Goal: Task Accomplishment & Management: Manage account settings

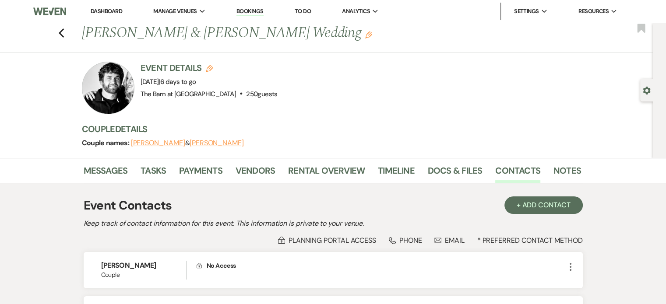
click at [98, 12] on link "Dashboard" at bounding box center [107, 10] width 32 height 7
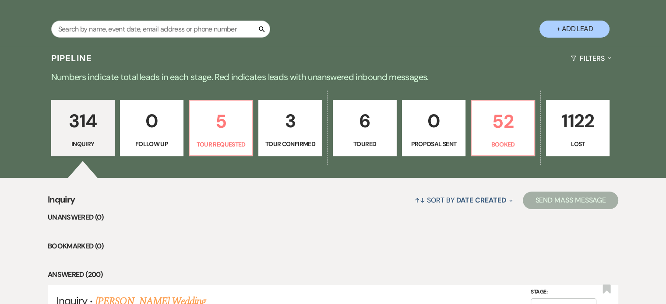
scroll to position [188, 0]
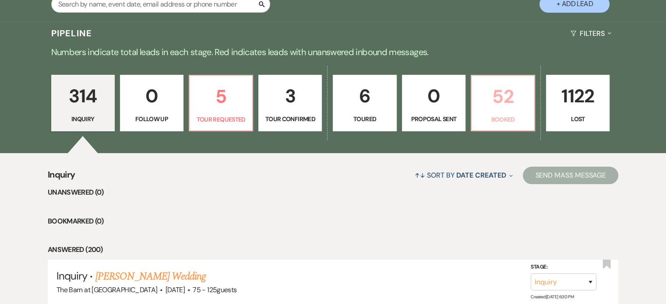
click at [495, 93] on p "52" at bounding box center [503, 96] width 52 height 29
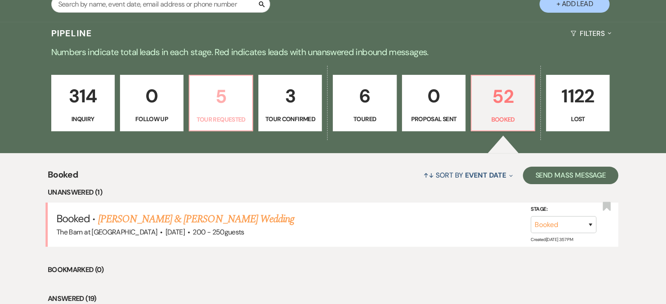
click at [238, 89] on p "5" at bounding box center [221, 96] width 52 height 29
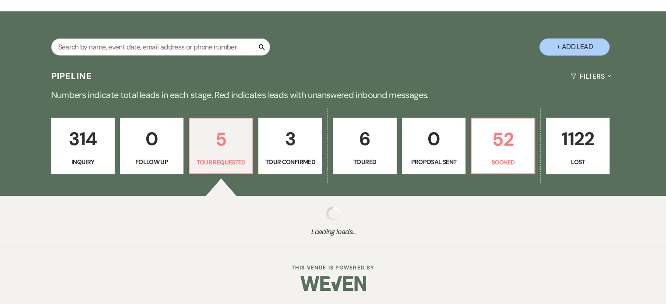
select select "2"
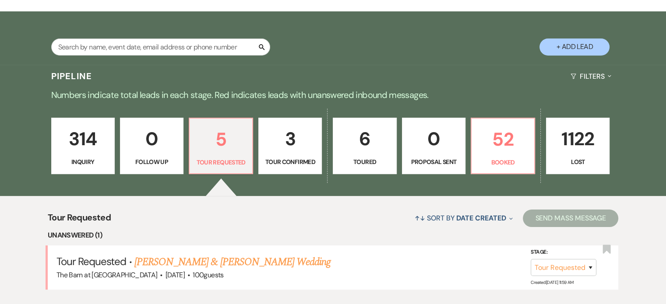
scroll to position [188, 0]
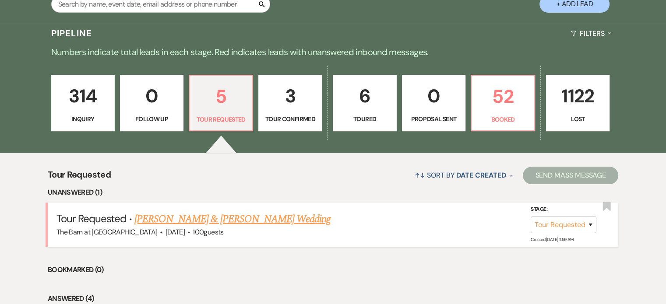
click at [212, 220] on link "[PERSON_NAME] & [PERSON_NAME] Wedding" at bounding box center [232, 220] width 196 height 16
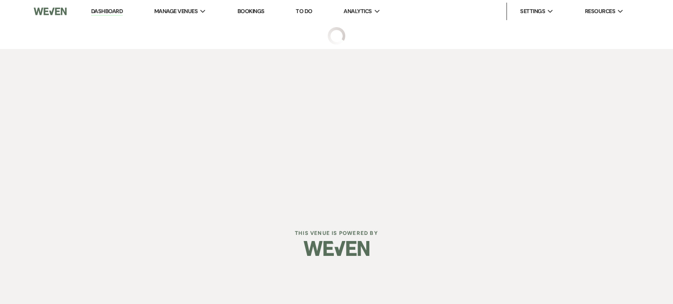
select select "2"
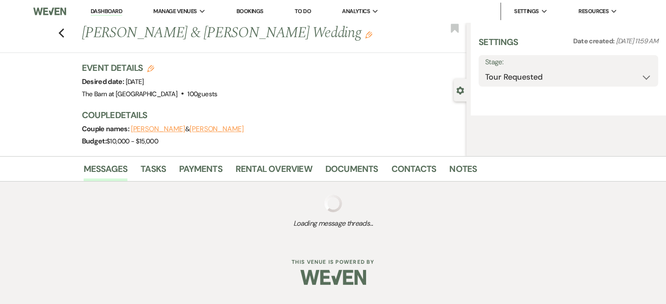
select select "5"
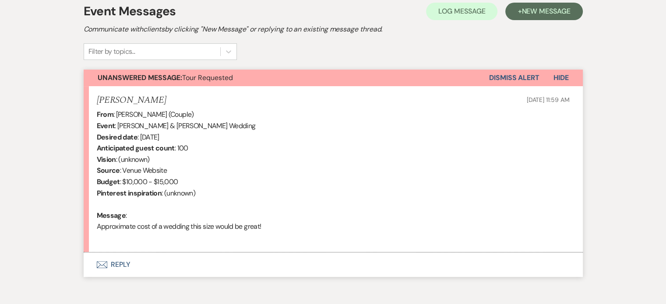
scroll to position [257, 0]
click at [119, 261] on button "Envelope Reply" at bounding box center [333, 264] width 499 height 25
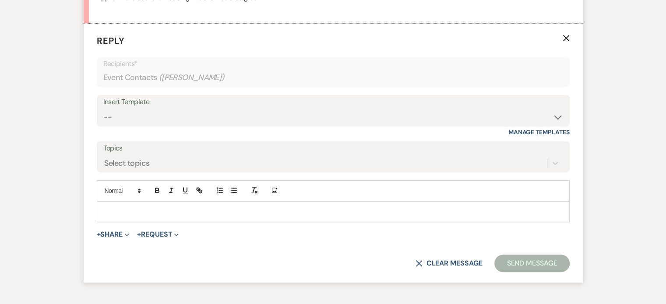
scroll to position [486, 0]
click at [247, 105] on div "Insert Template" at bounding box center [333, 101] width 460 height 13
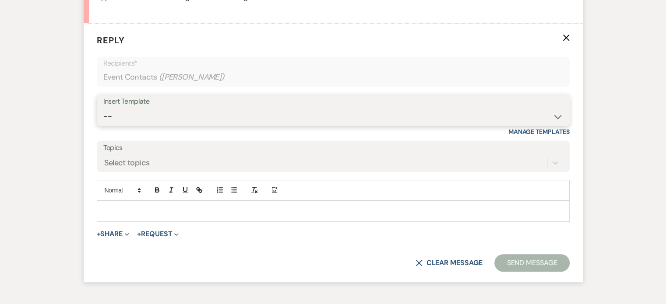
click at [249, 110] on select "-- Weven Planning Portal Introduction (Booked Events) Follow Up Not Available 2…" at bounding box center [333, 116] width 460 height 17
select select "2089"
click at [103, 108] on select "-- Weven Planning Portal Introduction (Booked Events) Follow Up Not Available 2…" at bounding box center [333, 116] width 460 height 17
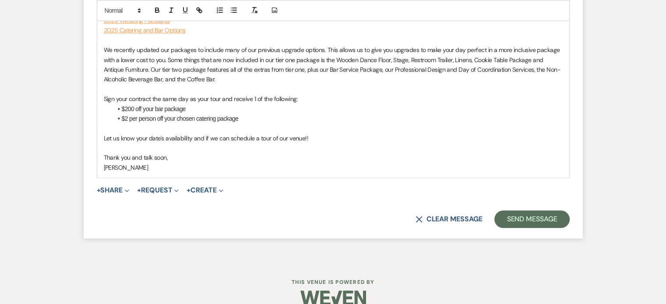
scroll to position [753, 0]
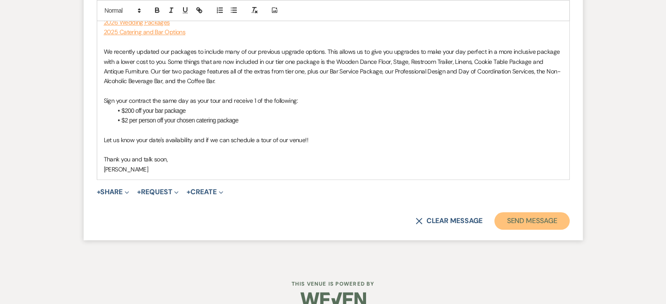
click at [553, 216] on button "Send Message" at bounding box center [532, 221] width 75 height 18
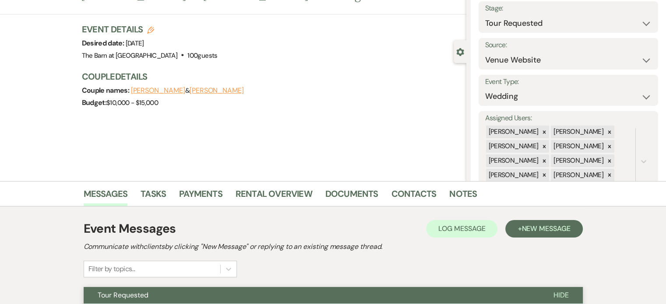
scroll to position [0, 0]
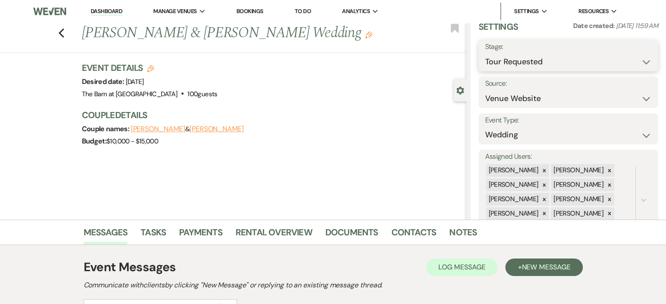
click at [601, 60] on select "Inquiry Follow Up Tour Requested Tour Confirmed Toured Proposal Sent Booked Lost" at bounding box center [568, 61] width 166 height 17
select select "1"
click at [485, 53] on select "Inquiry Follow Up Tour Requested Tour Confirmed Toured Proposal Sent Booked Lost" at bounding box center [568, 61] width 166 height 17
click at [629, 57] on button "Save" at bounding box center [639, 56] width 37 height 18
click at [64, 31] on icon "Previous" at bounding box center [61, 33] width 7 height 11
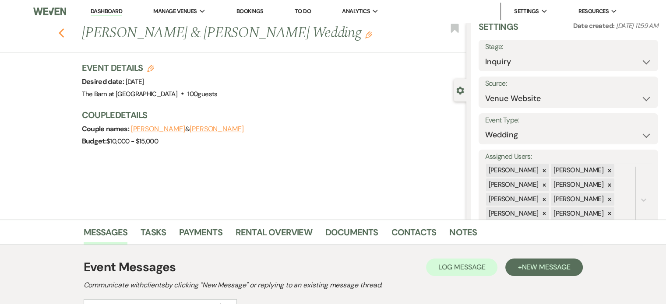
select select "2"
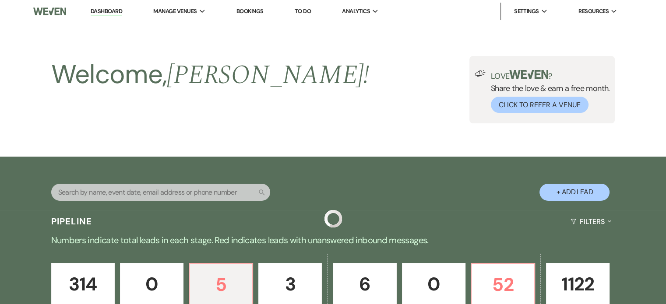
scroll to position [188, 0]
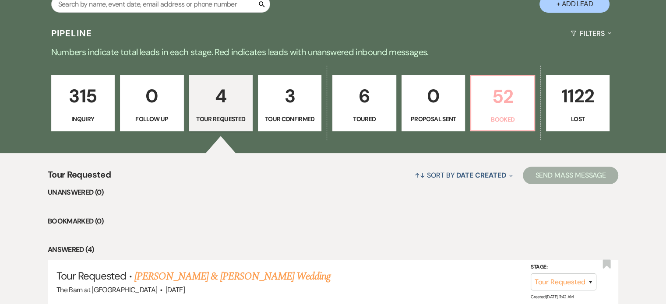
click at [493, 107] on p "52" at bounding box center [503, 96] width 52 height 29
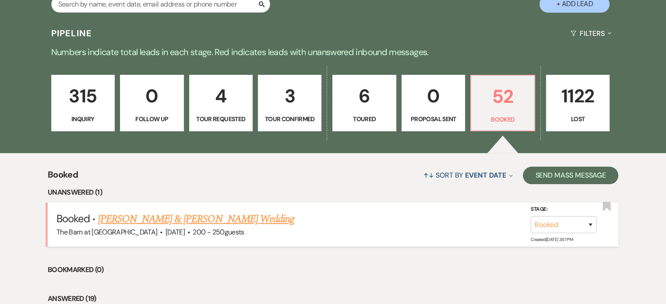
click at [224, 215] on link "[PERSON_NAME] & [PERSON_NAME] Wedding" at bounding box center [196, 220] width 196 height 16
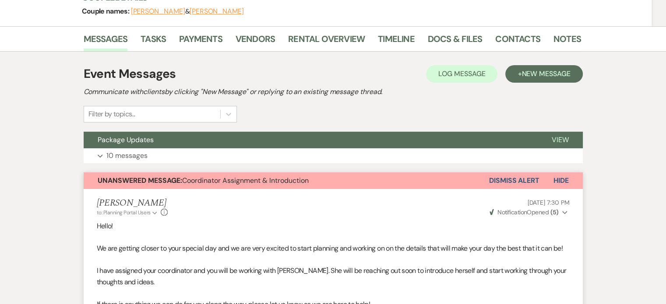
scroll to position [88, 0]
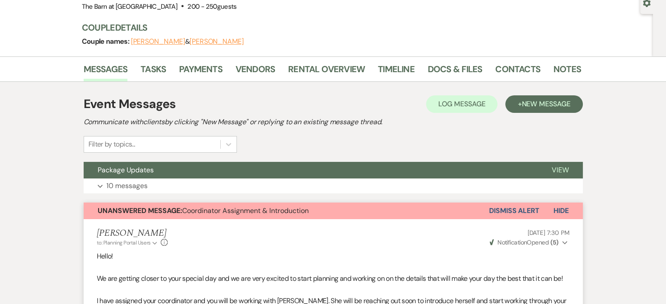
click at [506, 208] on button "Dismiss Alert" at bounding box center [514, 211] width 50 height 17
